Goal: Information Seeking & Learning: Find specific fact

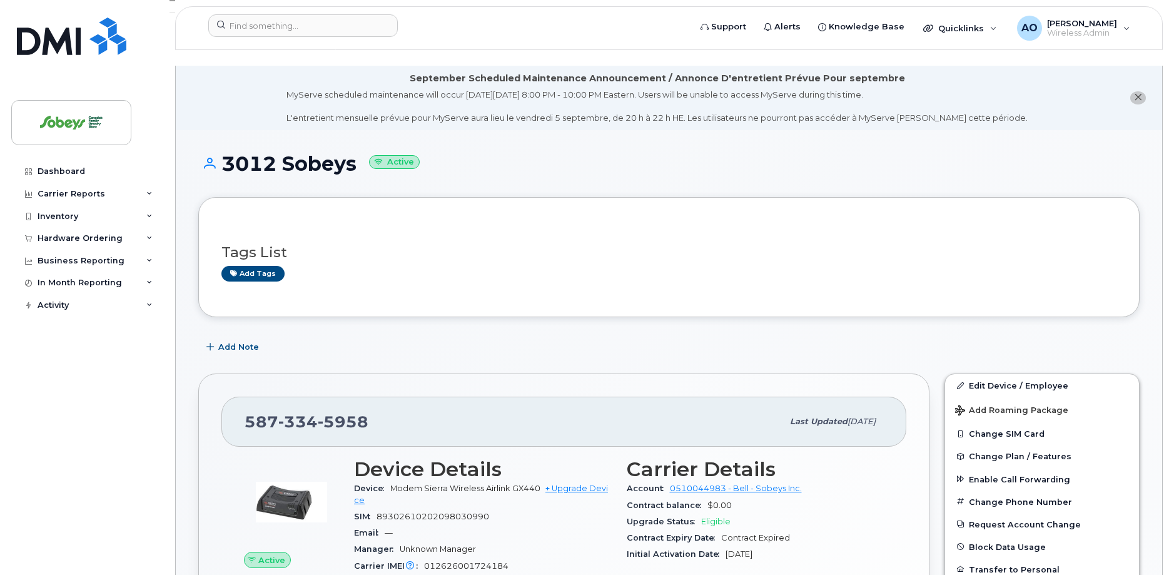
drag, startPoint x: 221, startPoint y: 148, endPoint x: 358, endPoint y: 141, distance: 137.2
click at [358, 153] on h1 "3012 Sobeys Active" at bounding box center [669, 164] width 942 height 22
click at [263, 153] on h1 "3012 Sobeys Active" at bounding box center [669, 164] width 942 height 22
drag, startPoint x: 223, startPoint y: 150, endPoint x: 233, endPoint y: 148, distance: 10.2
click at [233, 153] on h1 "3012 Sobeys Active" at bounding box center [669, 164] width 942 height 22
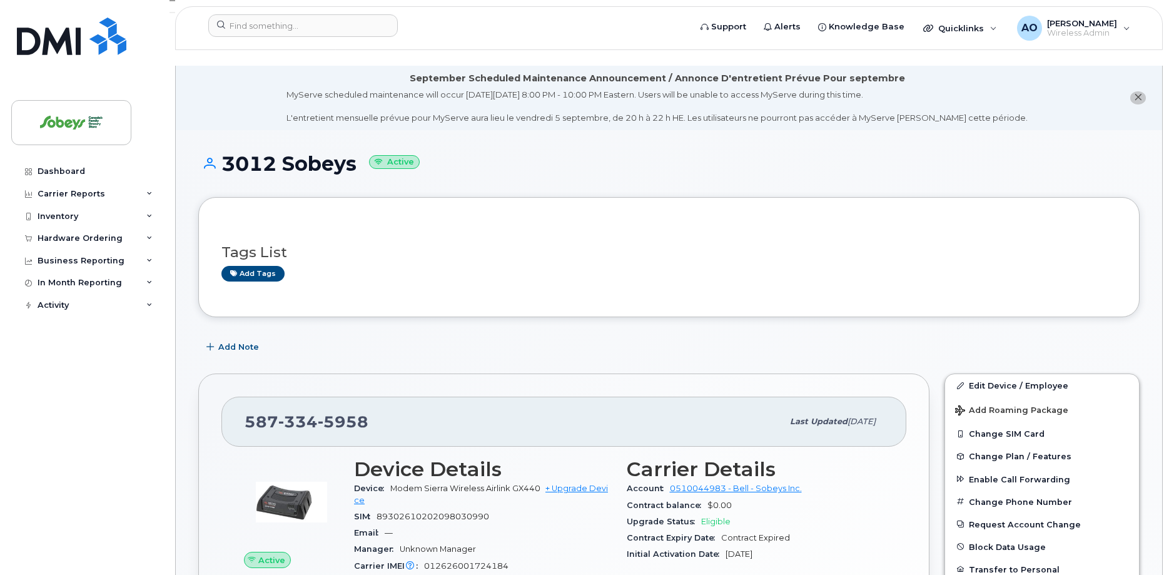
click at [243, 155] on h1 "3012 Sobeys Active" at bounding box center [669, 164] width 942 height 22
drag, startPoint x: 224, startPoint y: 150, endPoint x: 356, endPoint y: 144, distance: 132.2
click at [356, 153] on h1 "3012 Sobeys Active" at bounding box center [669, 164] width 942 height 22
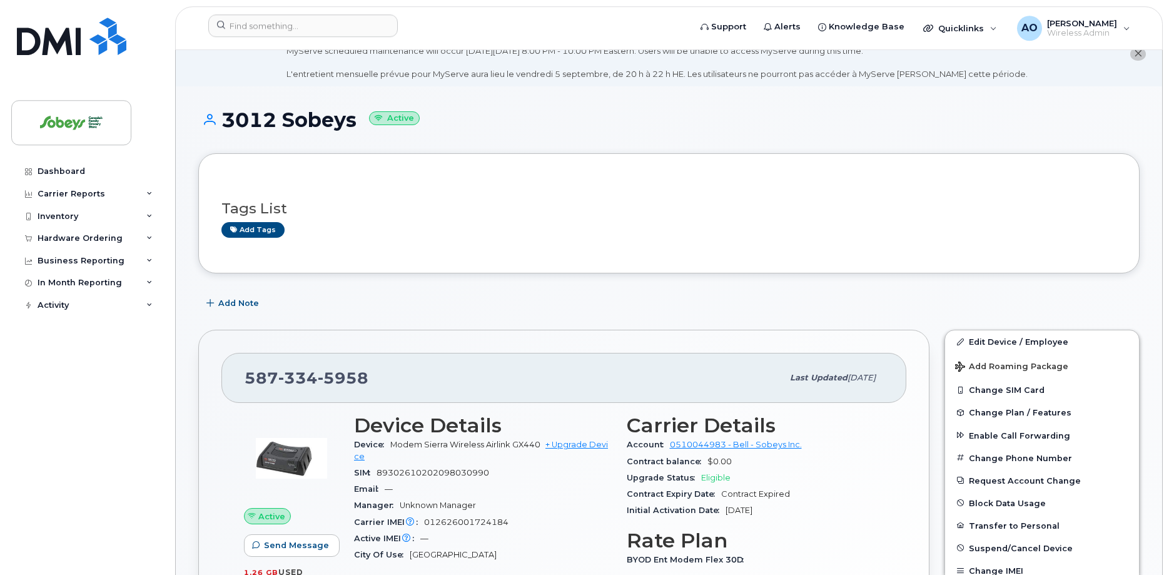
scroll to position [64, 0]
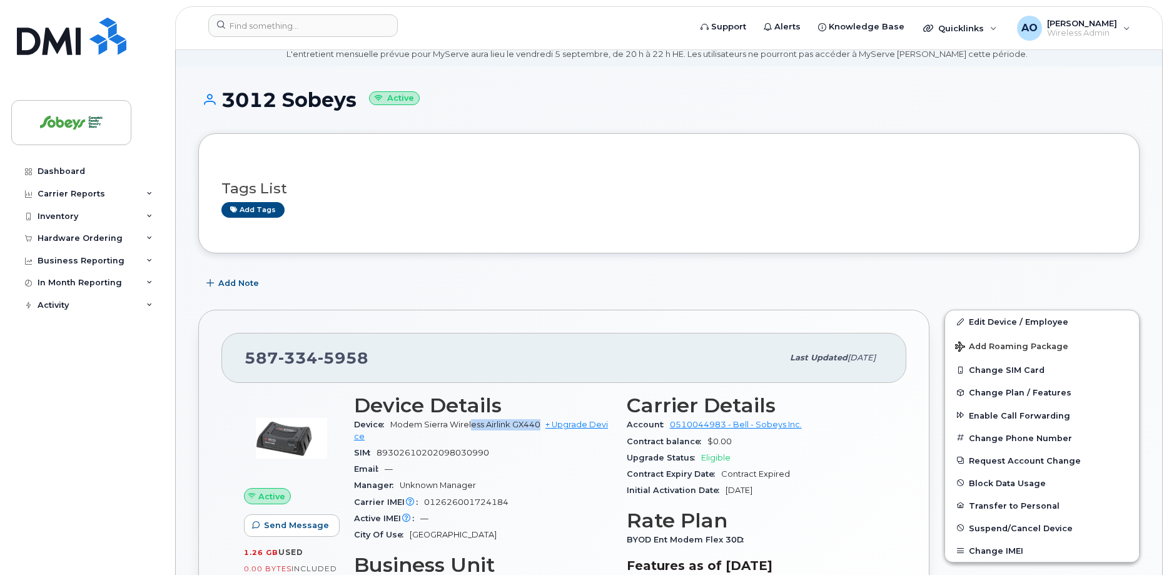
drag, startPoint x: 542, startPoint y: 412, endPoint x: 470, endPoint y: 409, distance: 72.0
click at [470, 420] on span "Modem Sierra Wireless Airlink GX440" at bounding box center [465, 424] width 150 height 9
click at [527, 461] on div "Email —" at bounding box center [483, 469] width 258 height 16
drag, startPoint x: 230, startPoint y: 88, endPoint x: 357, endPoint y: 88, distance: 127.0
click at [357, 89] on h1 "3012 Sobeys Active" at bounding box center [669, 100] width 942 height 22
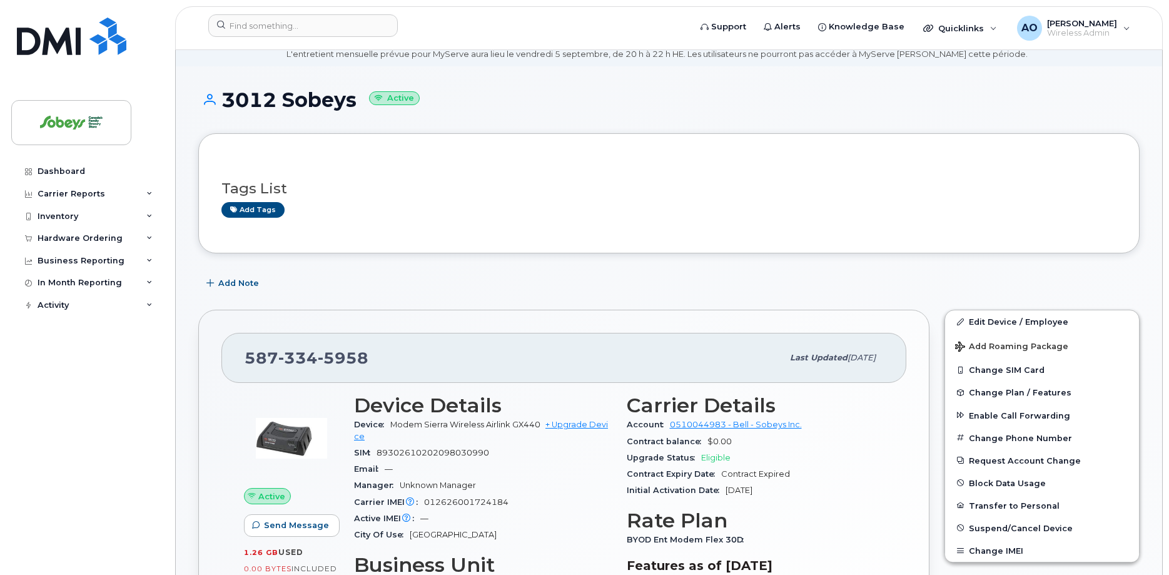
click at [739, 96] on div "3012 Sobeys Active" at bounding box center [669, 111] width 942 height 44
click at [307, 25] on input at bounding box center [303, 25] width 190 height 23
paste input "[PHONE_NUMBER]"
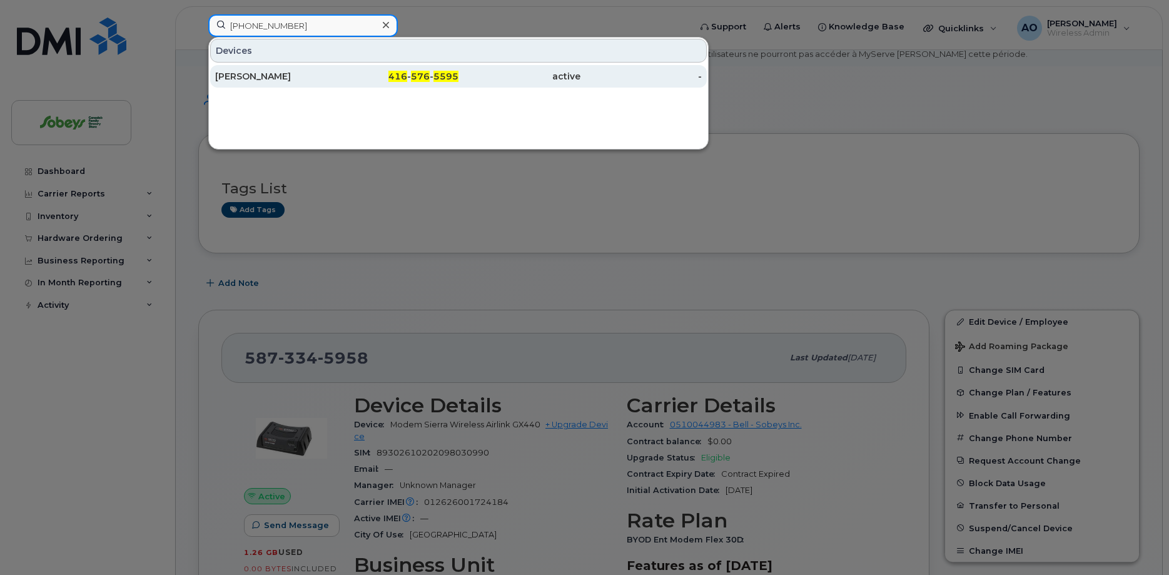
type input "[PHONE_NUMBER]"
click at [252, 79] on div "[PERSON_NAME]" at bounding box center [276, 76] width 122 height 13
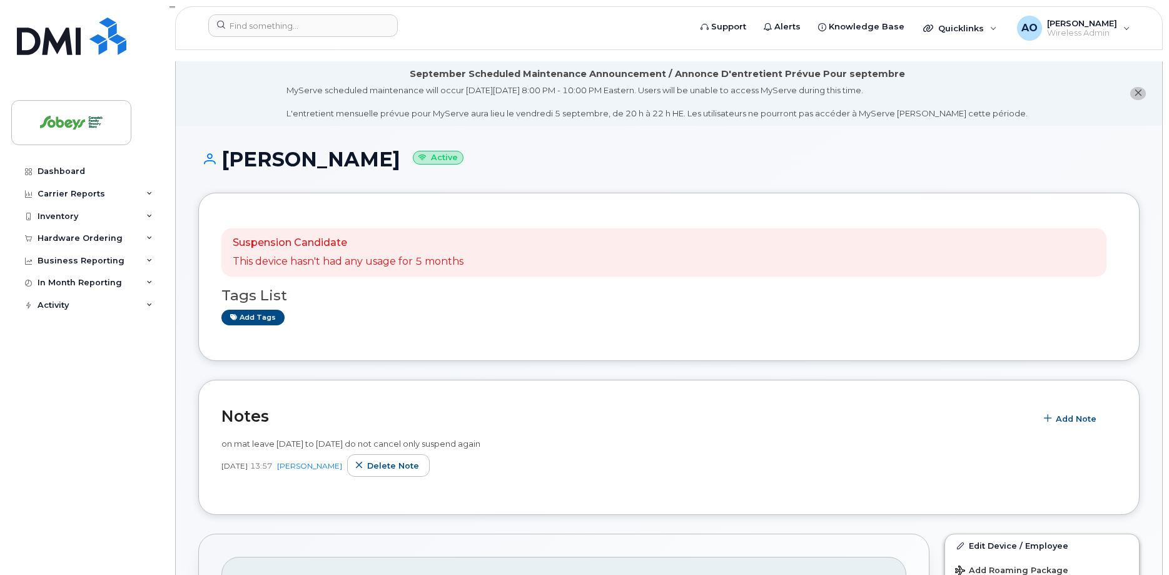
scroll to position [255, 0]
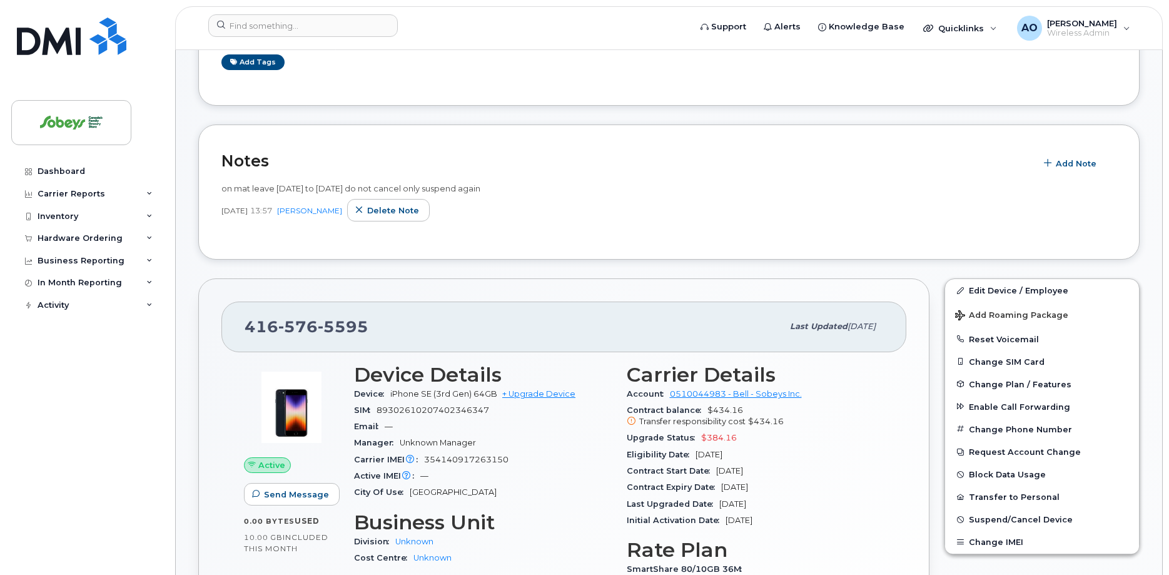
drag, startPoint x: 737, startPoint y: 428, endPoint x: 606, endPoint y: 426, distance: 130.8
click at [689, 430] on div "Upgrade Status $384.16" at bounding box center [756, 438] width 258 height 16
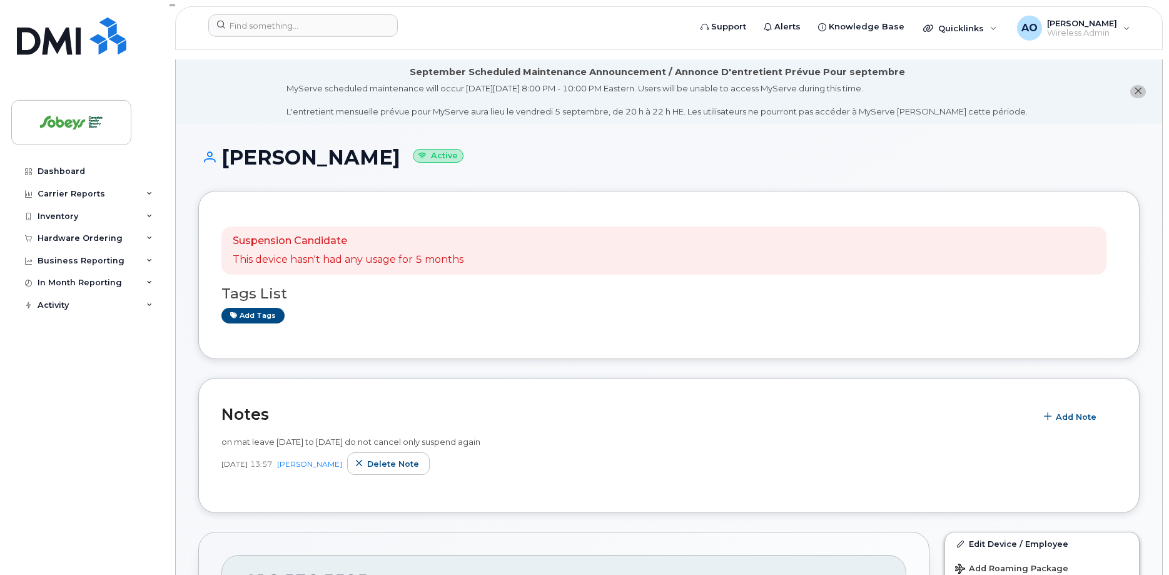
scroll to position [0, 0]
drag, startPoint x: 364, startPoint y: 147, endPoint x: 284, endPoint y: 146, distance: 79.5
click at [284, 148] on h1 "Julie Haughey Active" at bounding box center [669, 159] width 942 height 22
copy h1 "Haughey"
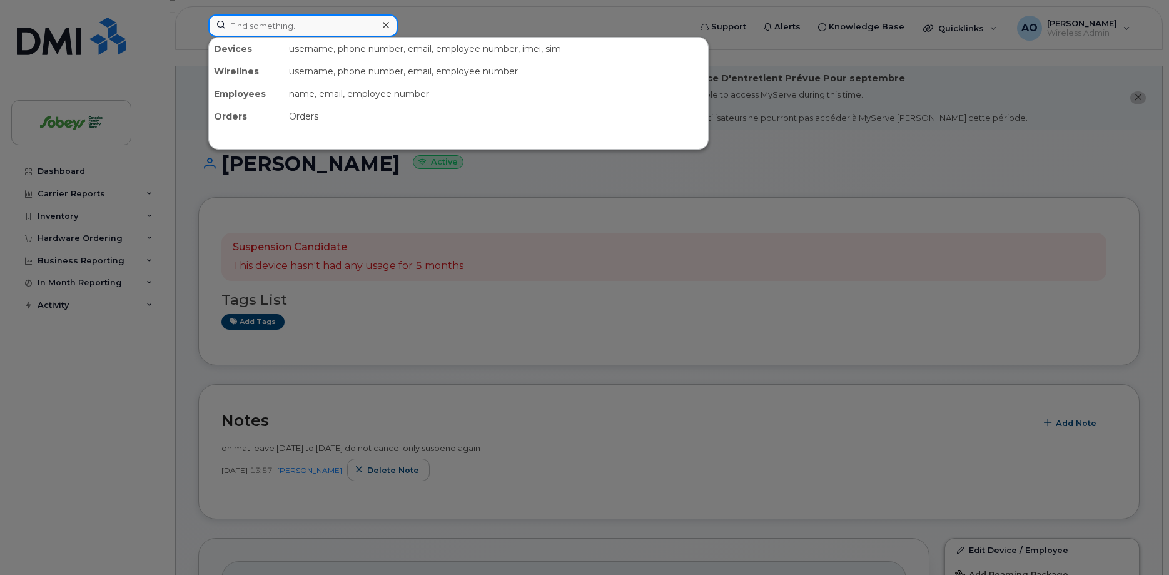
click at [318, 24] on input at bounding box center [303, 25] width 190 height 23
paste input "4165537981"
type input "4165537981"
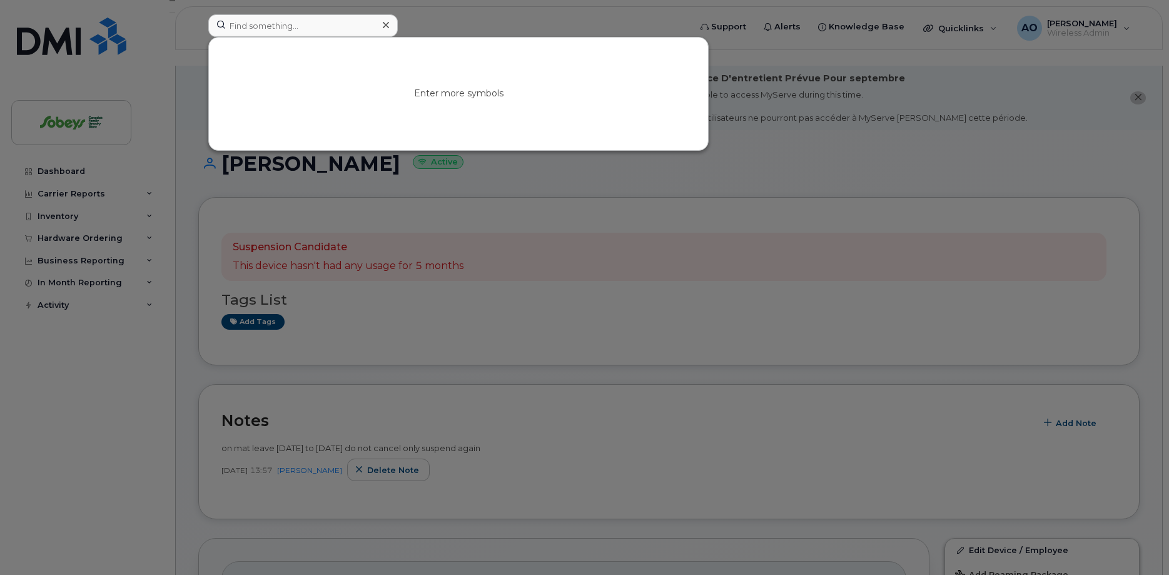
click at [382, 273] on div at bounding box center [584, 287] width 1169 height 575
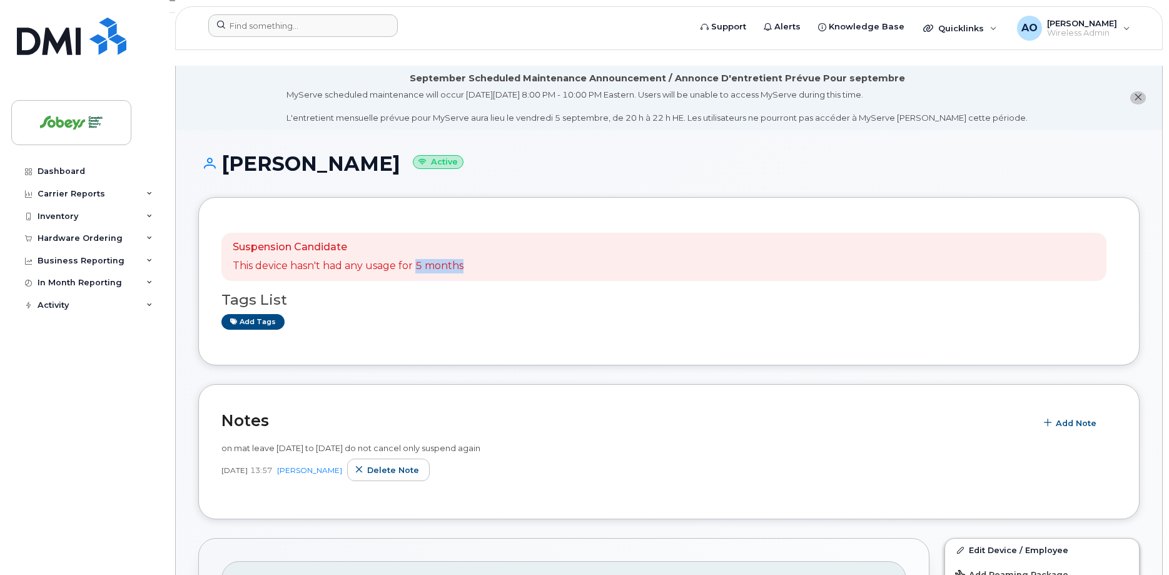
drag, startPoint x: 417, startPoint y: 252, endPoint x: 472, endPoint y: 243, distance: 56.4
click at [472, 243] on div "Suspension Candidate This device hasn't had any usage for 5 months" at bounding box center [663, 257] width 885 height 49
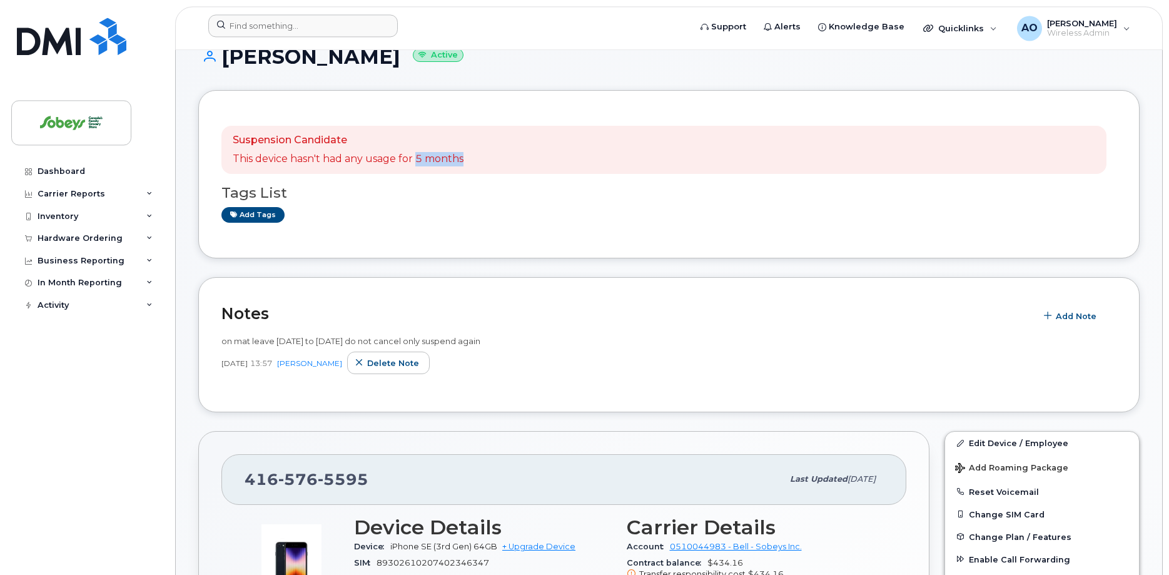
scroll to position [128, 0]
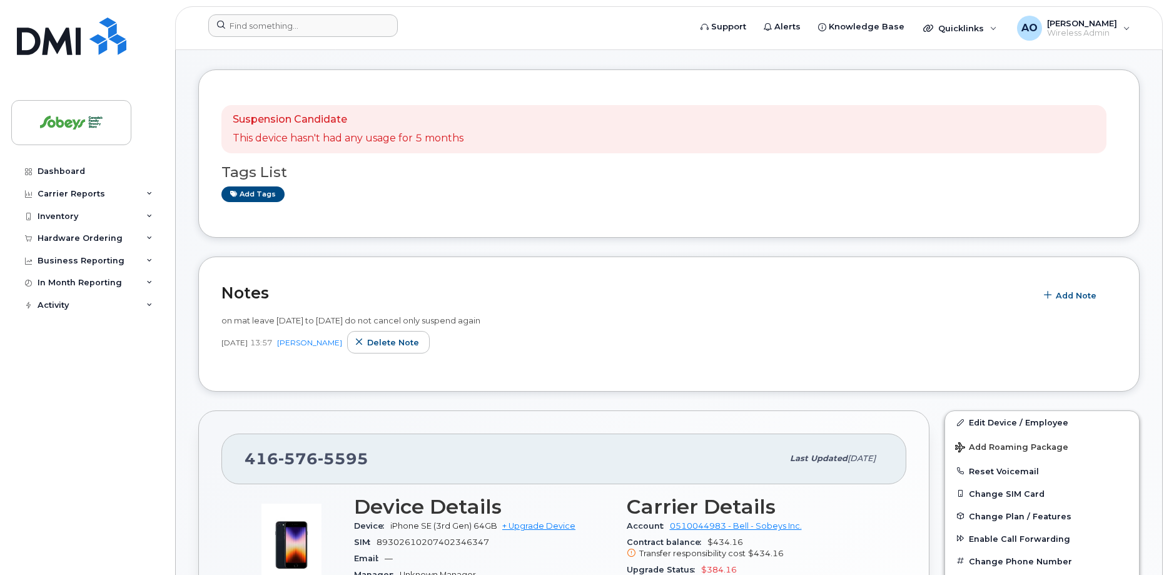
click at [365, 193] on div "Suspension Candidate This device hasn't had any usage for 5 months Tags List Ad…" at bounding box center [668, 154] width 895 height 122
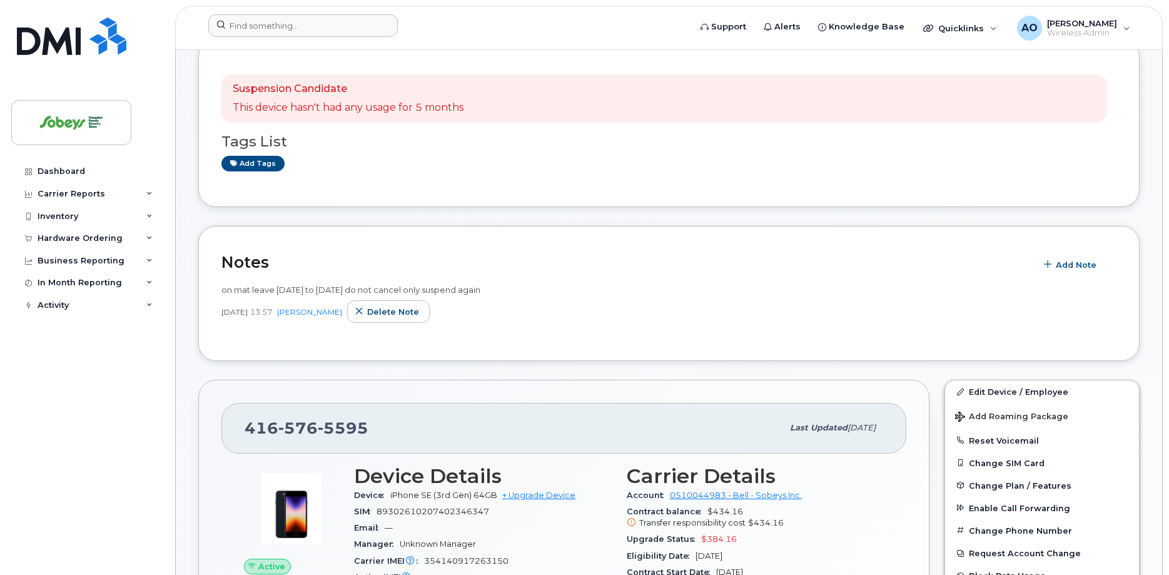
scroll to position [191, 0]
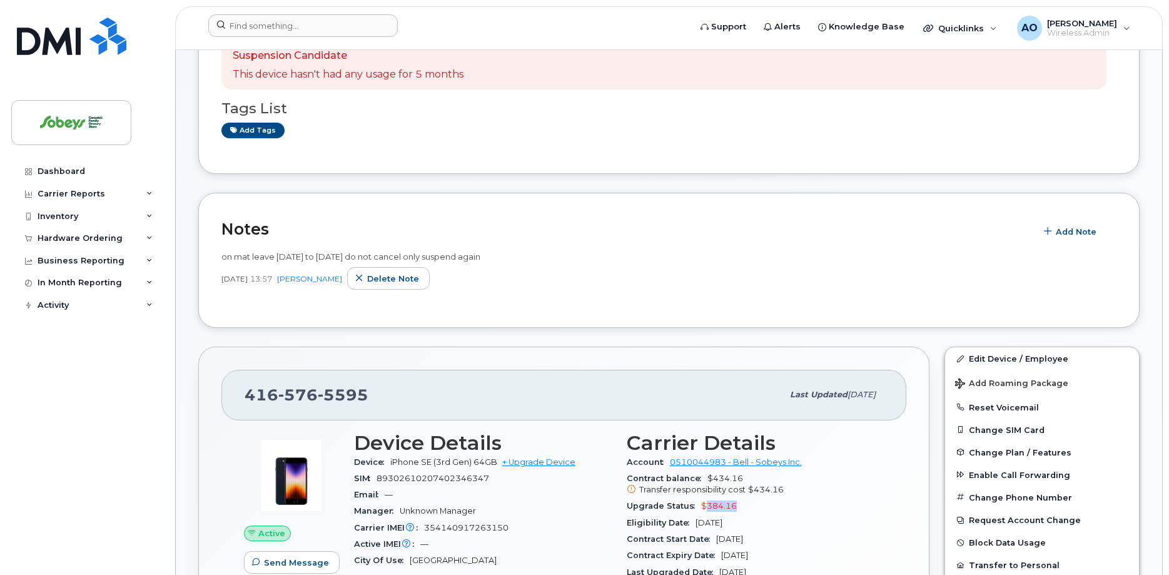
drag, startPoint x: 703, startPoint y: 491, endPoint x: 743, endPoint y: 490, distance: 40.1
click at [743, 498] on div "Upgrade Status $384.16" at bounding box center [756, 506] width 258 height 16
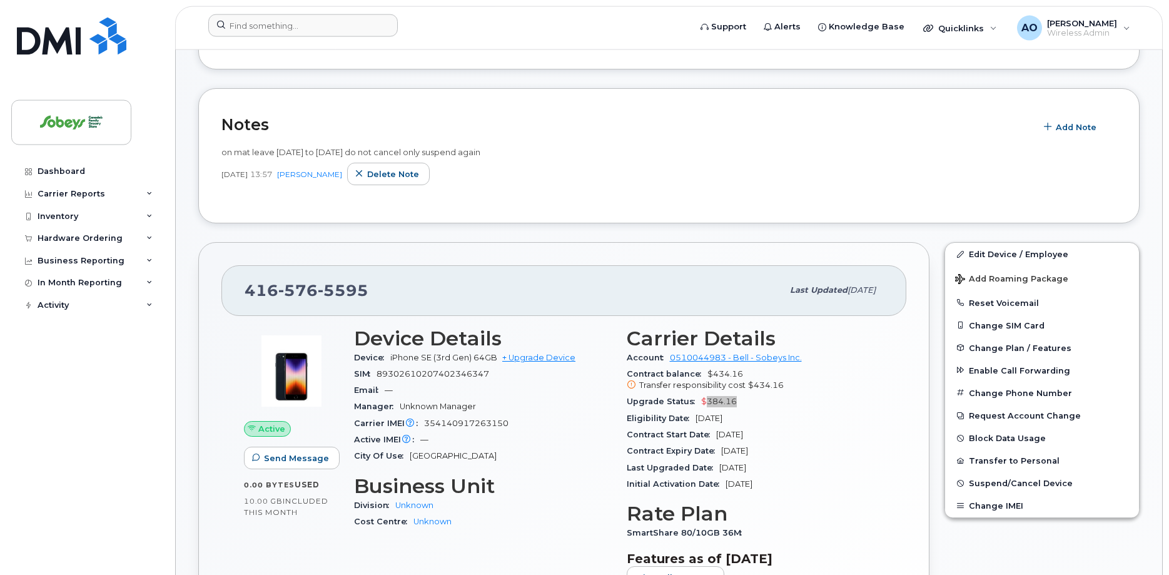
scroll to position [319, 0]
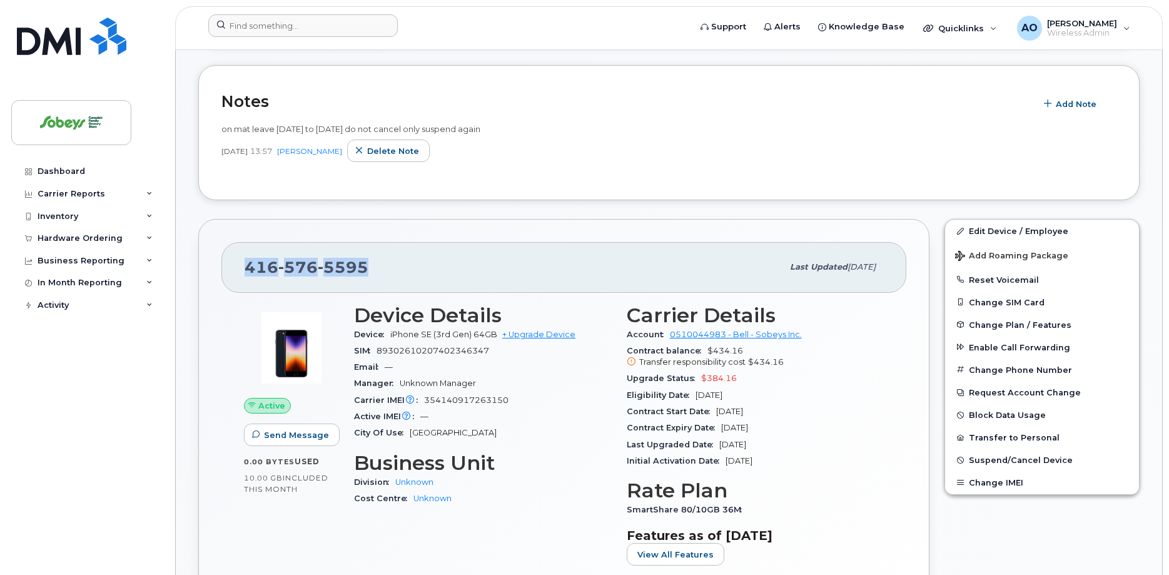
drag, startPoint x: 380, startPoint y: 256, endPoint x: 233, endPoint y: 252, distance: 146.5
click at [233, 252] on div "416 576 5595 Last updated Sep 03, 2025" at bounding box center [563, 267] width 685 height 50
copy span "[PHONE_NUMBER]"
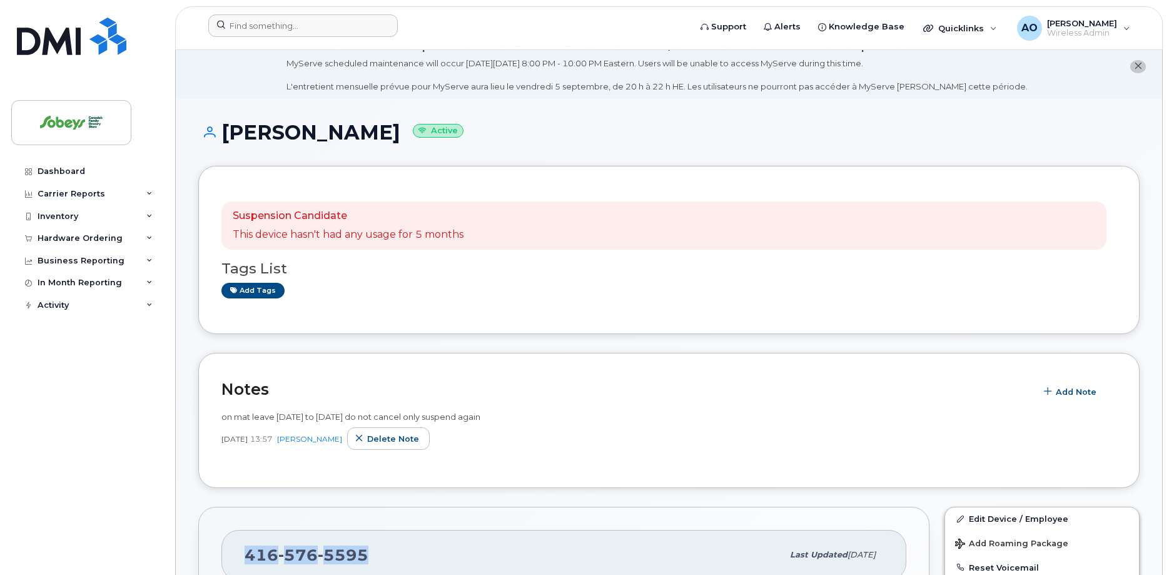
scroll to position [0, 0]
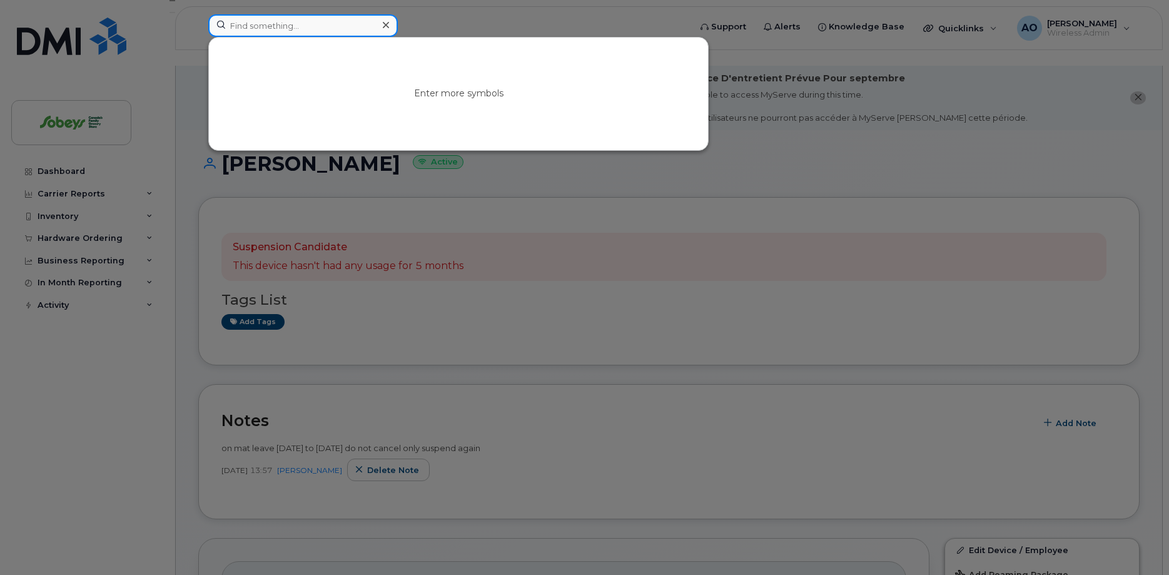
click at [339, 17] on input at bounding box center [303, 25] width 190 height 23
click at [343, 33] on input at bounding box center [303, 25] width 190 height 23
paste input "438-356-8447"
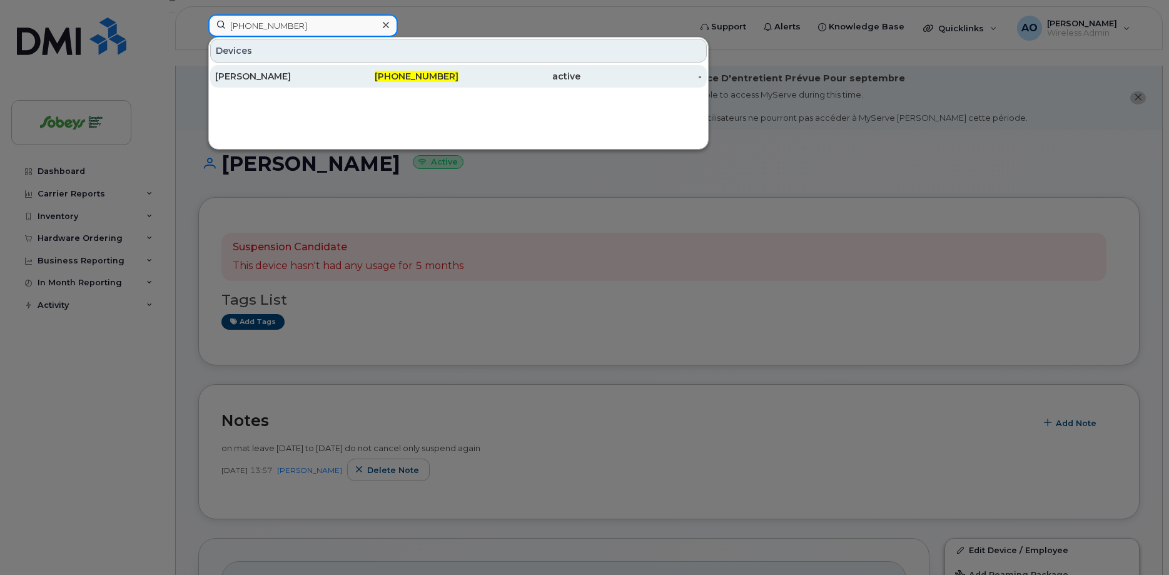
type input "438-356-8447"
click at [276, 74] on div "Venessa Rene D’ellia" at bounding box center [276, 76] width 122 height 13
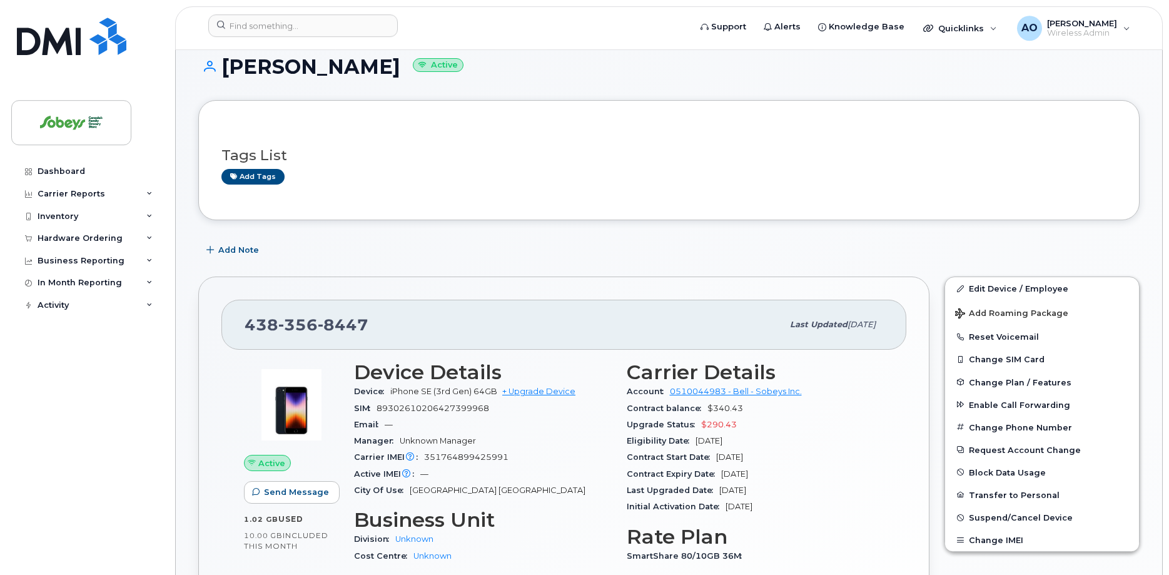
scroll to position [128, 0]
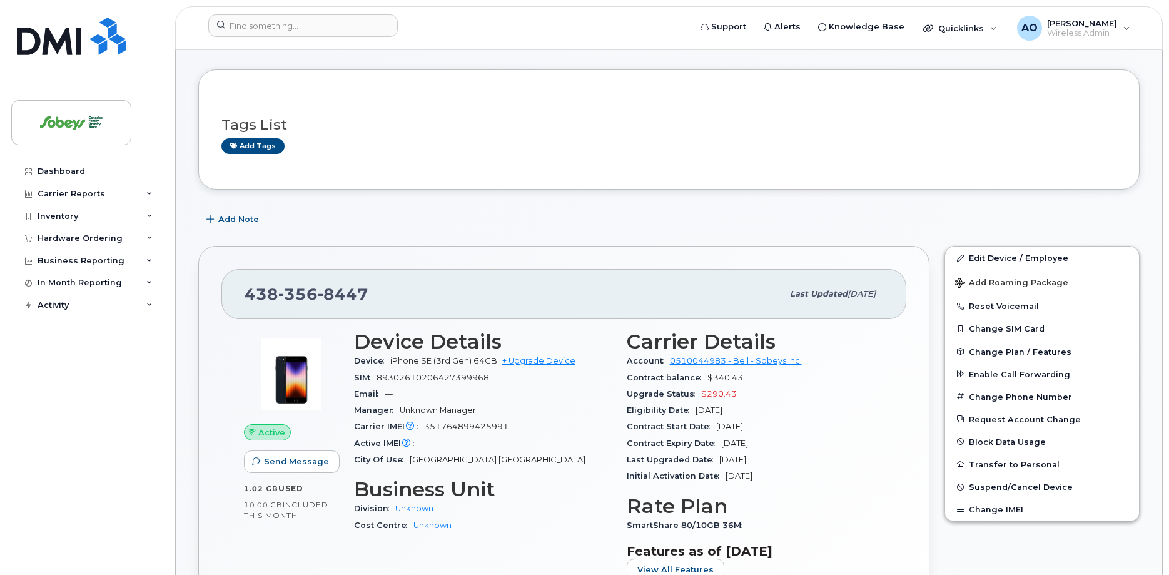
click at [452, 373] on span "89302610206427399968" at bounding box center [433, 377] width 113 height 9
copy div "89302610206427399968"
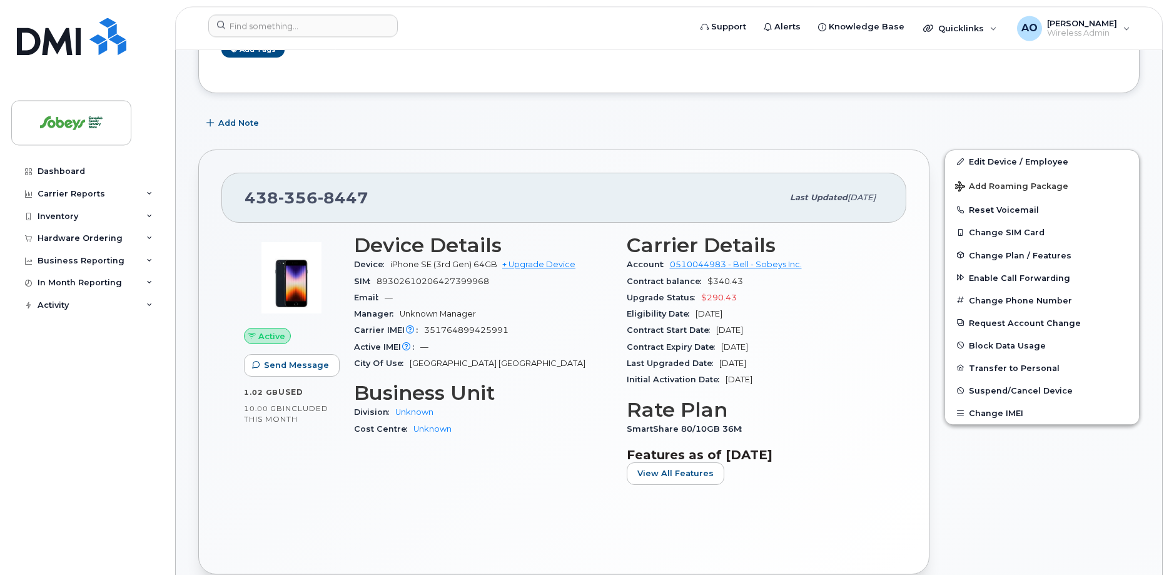
scroll to position [255, 0]
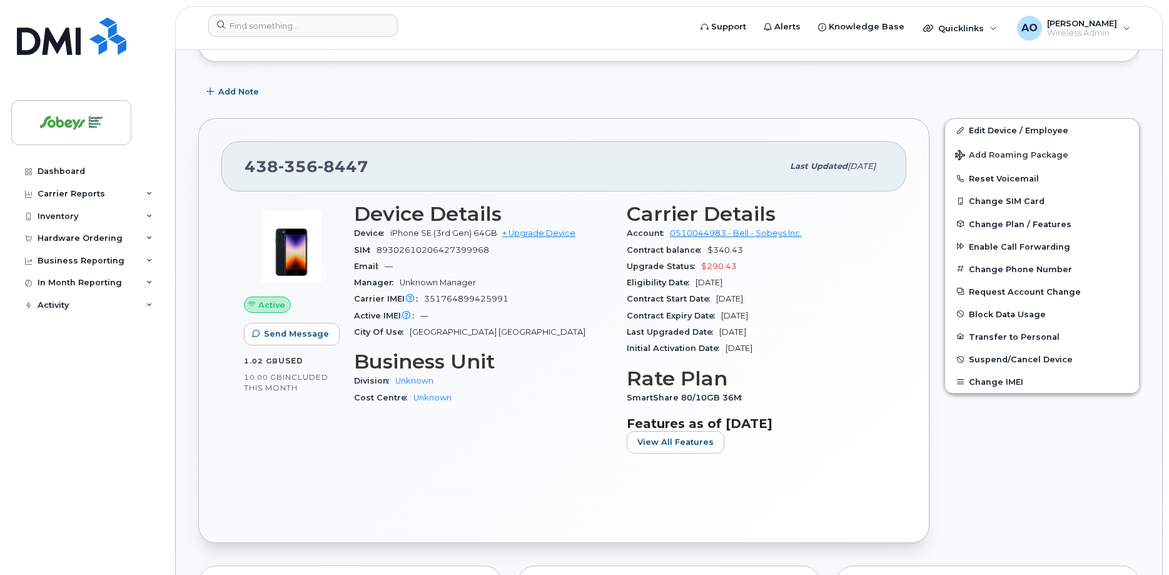
drag, startPoint x: 208, startPoint y: 203, endPoint x: 278, endPoint y: 175, distance: 74.9
click at [208, 202] on div "438 356 8447 Last updated Sep 08, 2025 Active Send Message 1.02 GB  used 10.00 …" at bounding box center [563, 330] width 731 height 425
drag, startPoint x: 371, startPoint y: 151, endPoint x: 93, endPoint y: 177, distance: 279.6
click at [242, 149] on div "438 356 8447 Last updated Sep 08, 2025" at bounding box center [563, 166] width 685 height 50
copy span "438 356 8447"
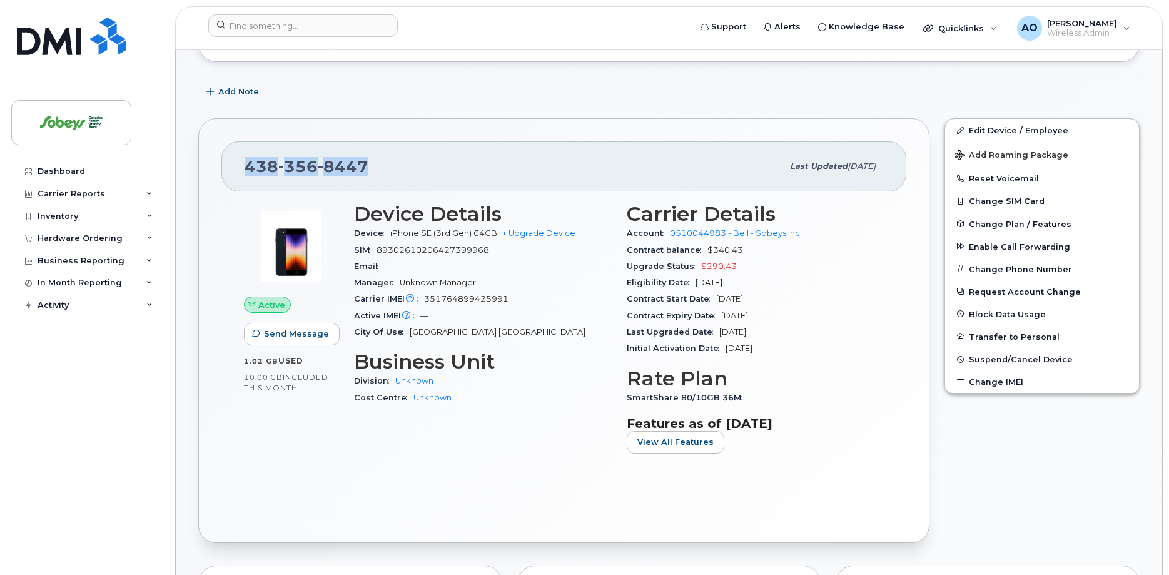
click at [379, 158] on div "438 356 8447" at bounding box center [514, 166] width 538 height 26
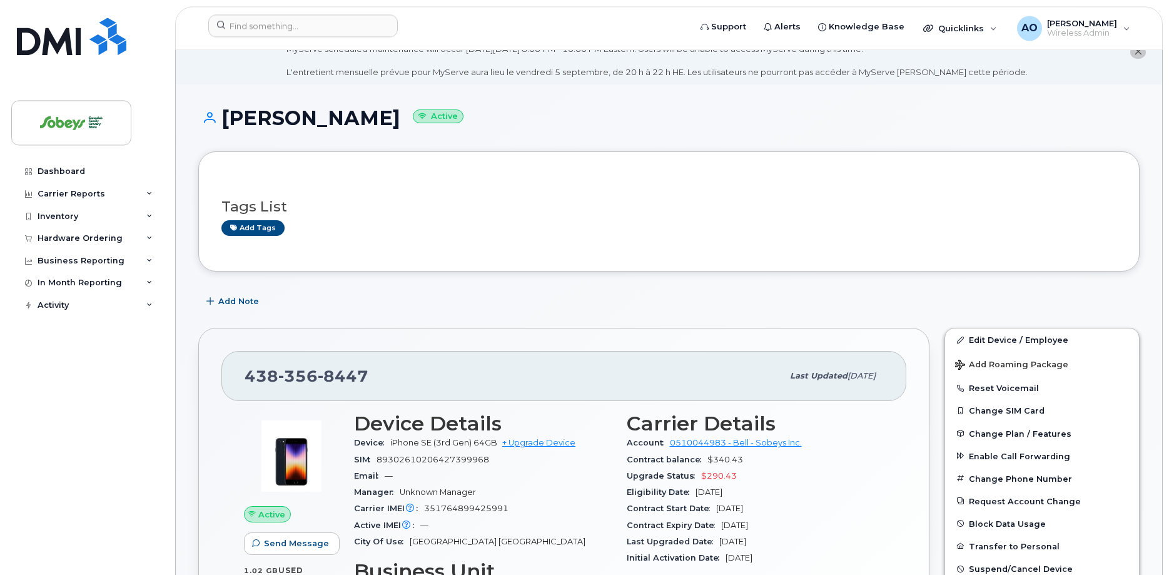
scroll to position [0, 0]
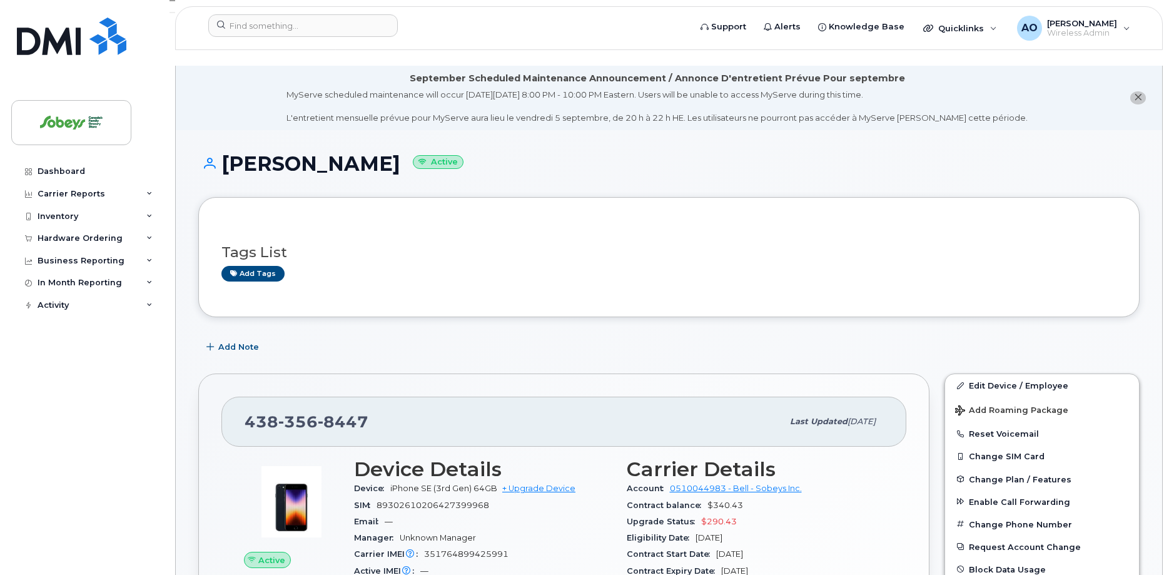
drag, startPoint x: 435, startPoint y: 155, endPoint x: 228, endPoint y: 155, distance: 207.1
click at [228, 155] on h1 "Venessa Rene D’ellia Active" at bounding box center [669, 164] width 942 height 22
copy h1 "Venessa Rene D’ellia"
